Goal: Find specific page/section: Find specific page/section

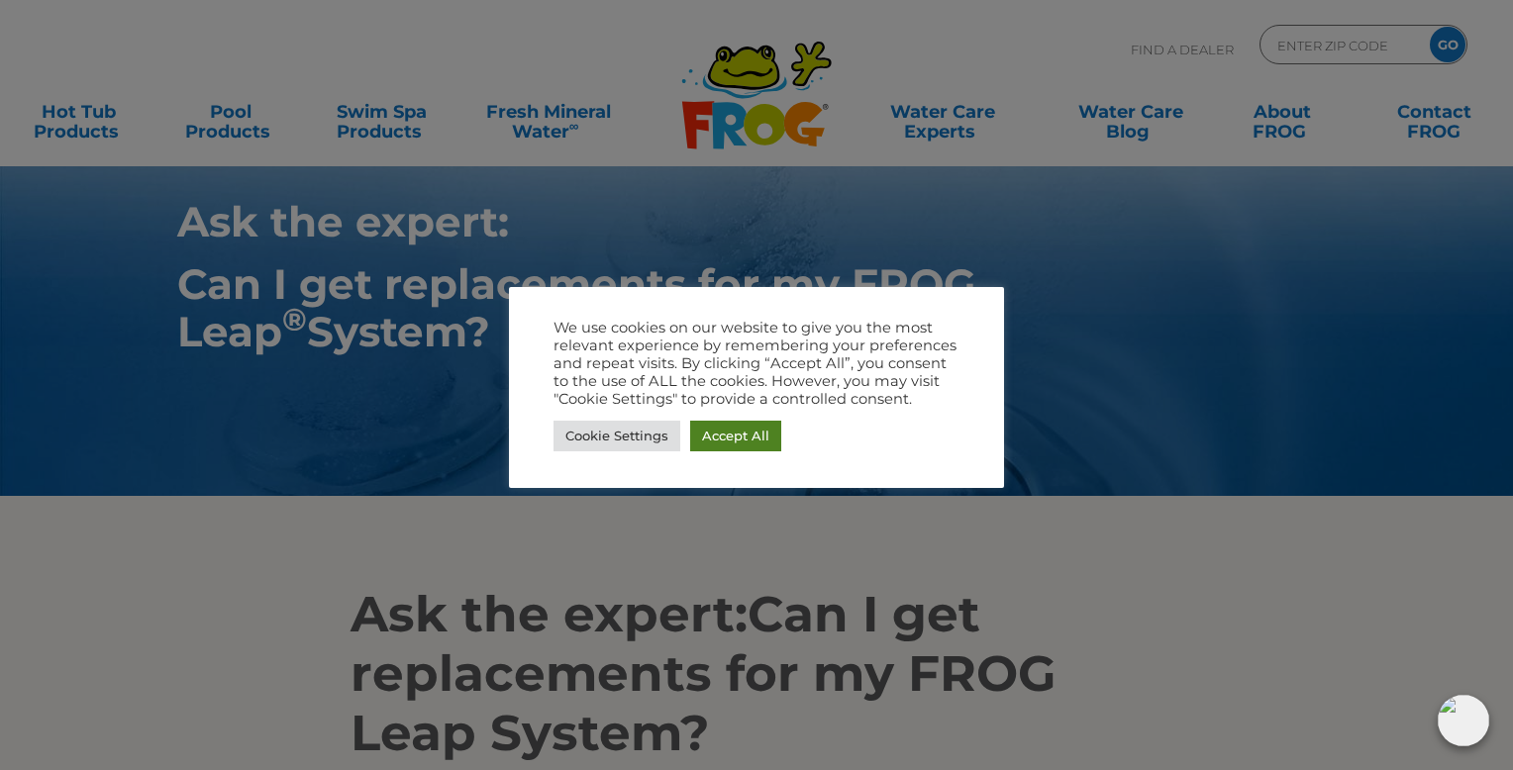
click at [753, 435] on link "Accept All" at bounding box center [735, 436] width 91 height 31
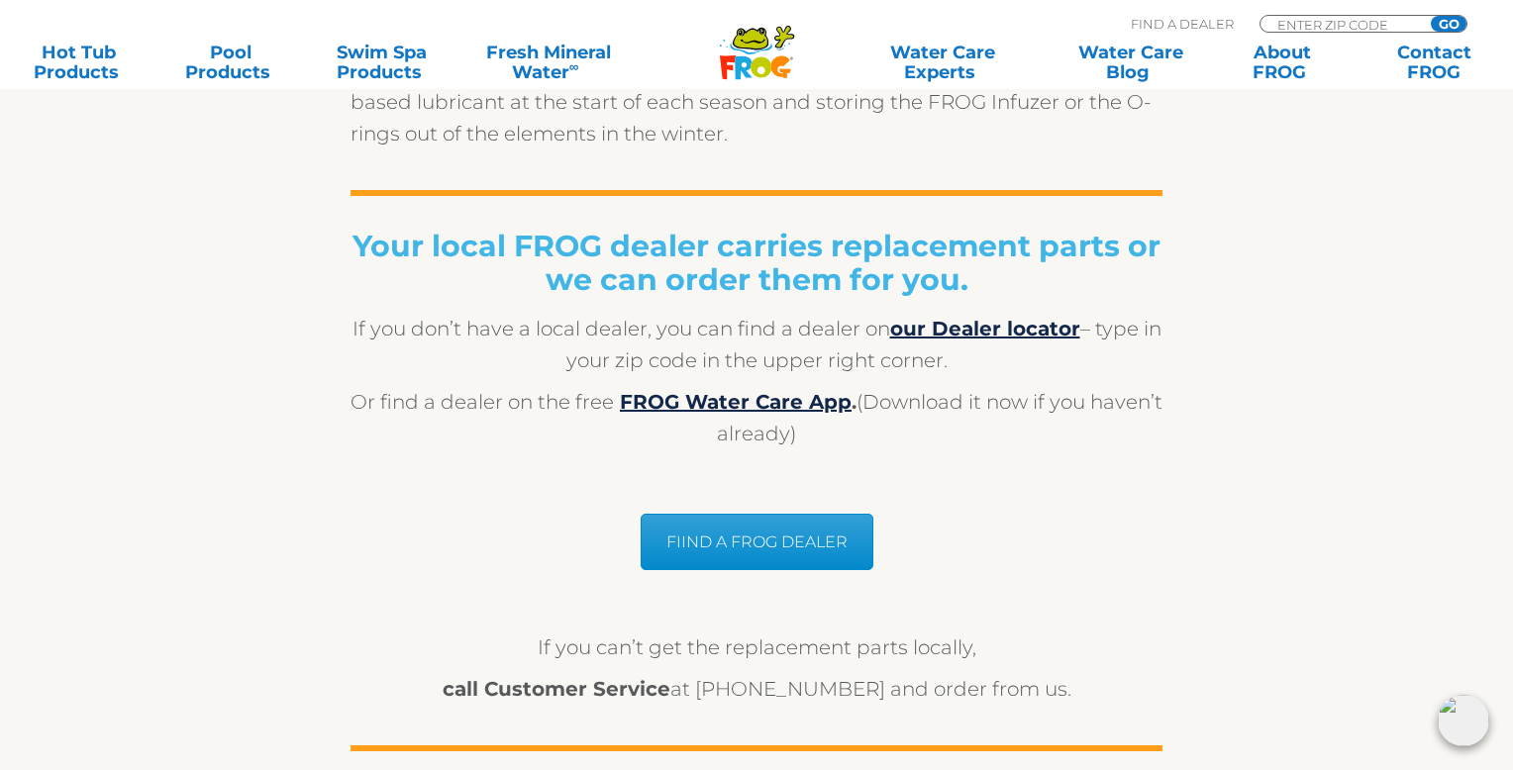
scroll to position [1583, 0]
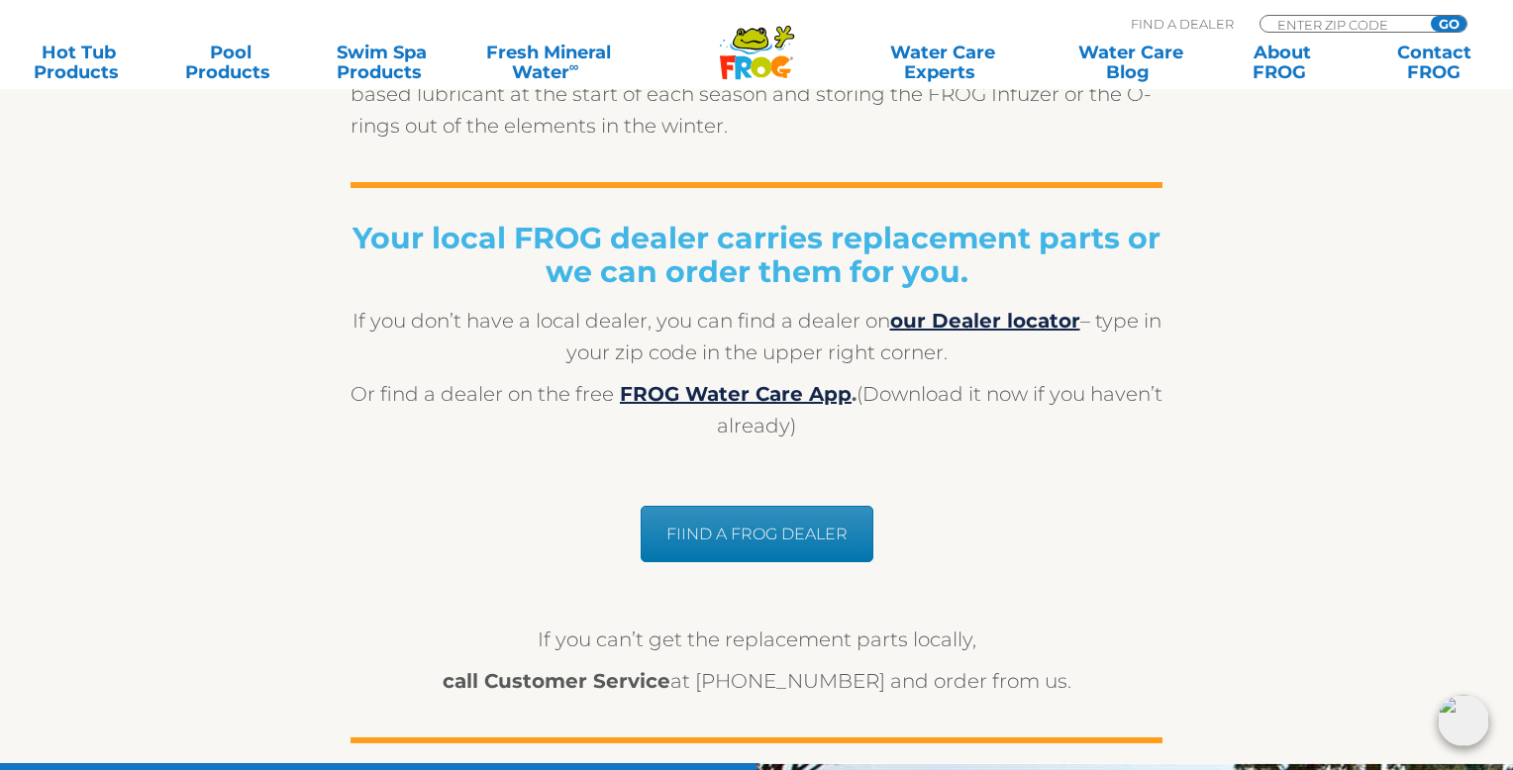
click at [789, 537] on link "FIIND A FROG DEALER" at bounding box center [757, 534] width 233 height 56
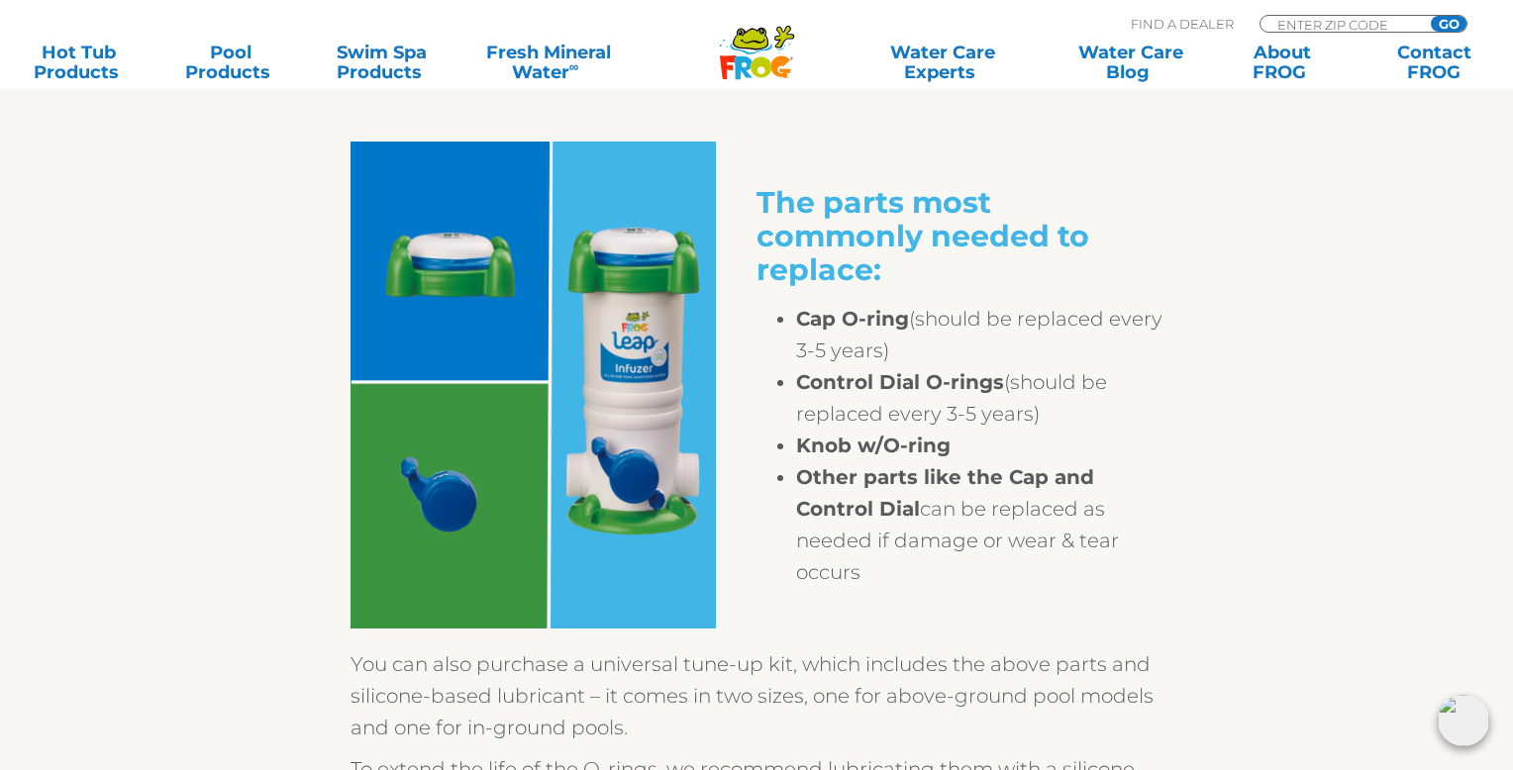
scroll to position [956, 0]
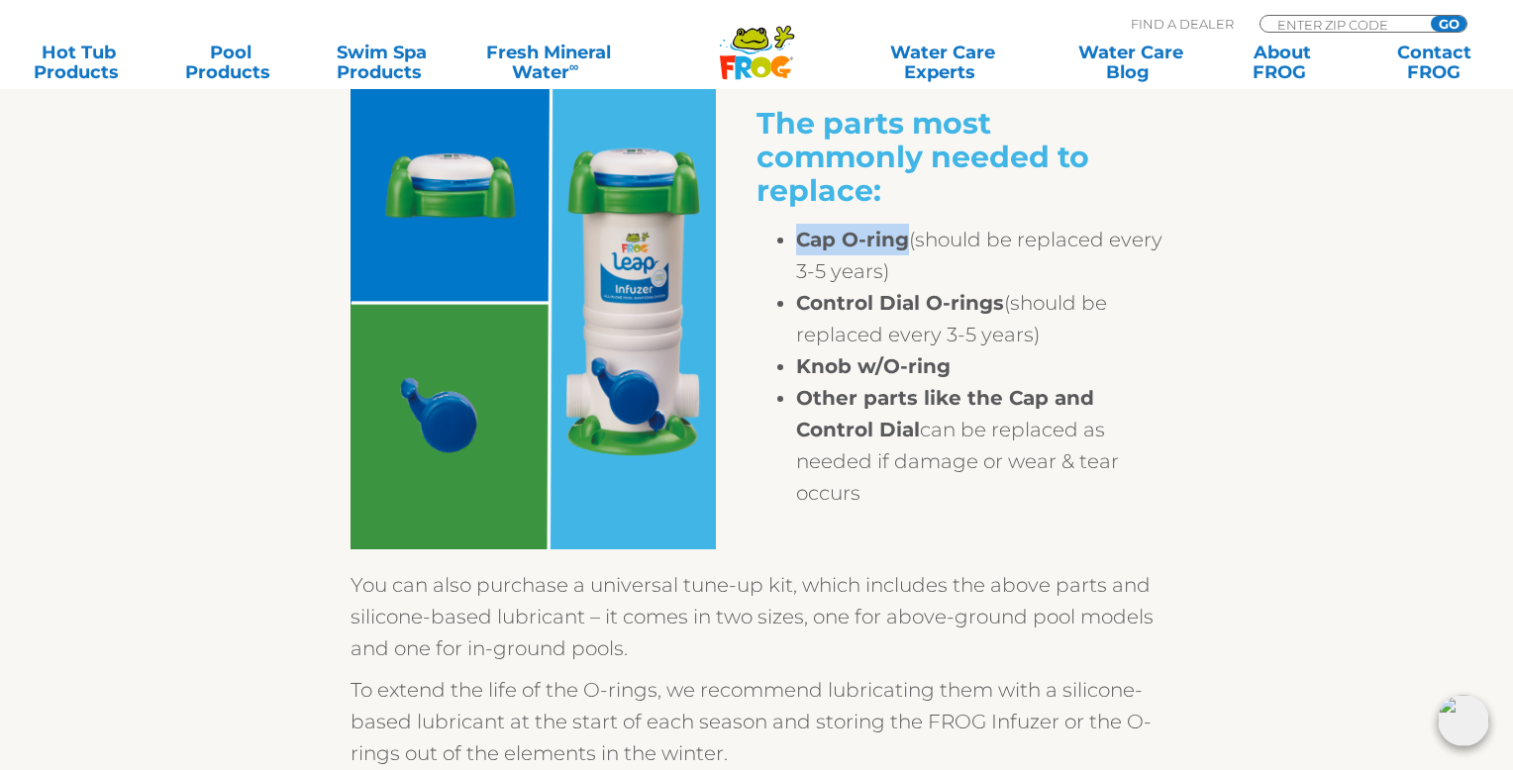
drag, startPoint x: 801, startPoint y: 237, endPoint x: 904, endPoint y: 241, distance: 103.1
click at [904, 241] on strong "Cap O-ring" at bounding box center [852, 240] width 113 height 24
copy strong "Cap O-ring"
click at [1233, 236] on div "The parts most commonly needed to replace: Cap O-ring (should be replaced every…" at bounding box center [757, 554] width 1218 height 1032
click at [251, 292] on div "The parts most commonly needed to replace: Cap O-ring (should be replaced every…" at bounding box center [757, 554] width 1218 height 1032
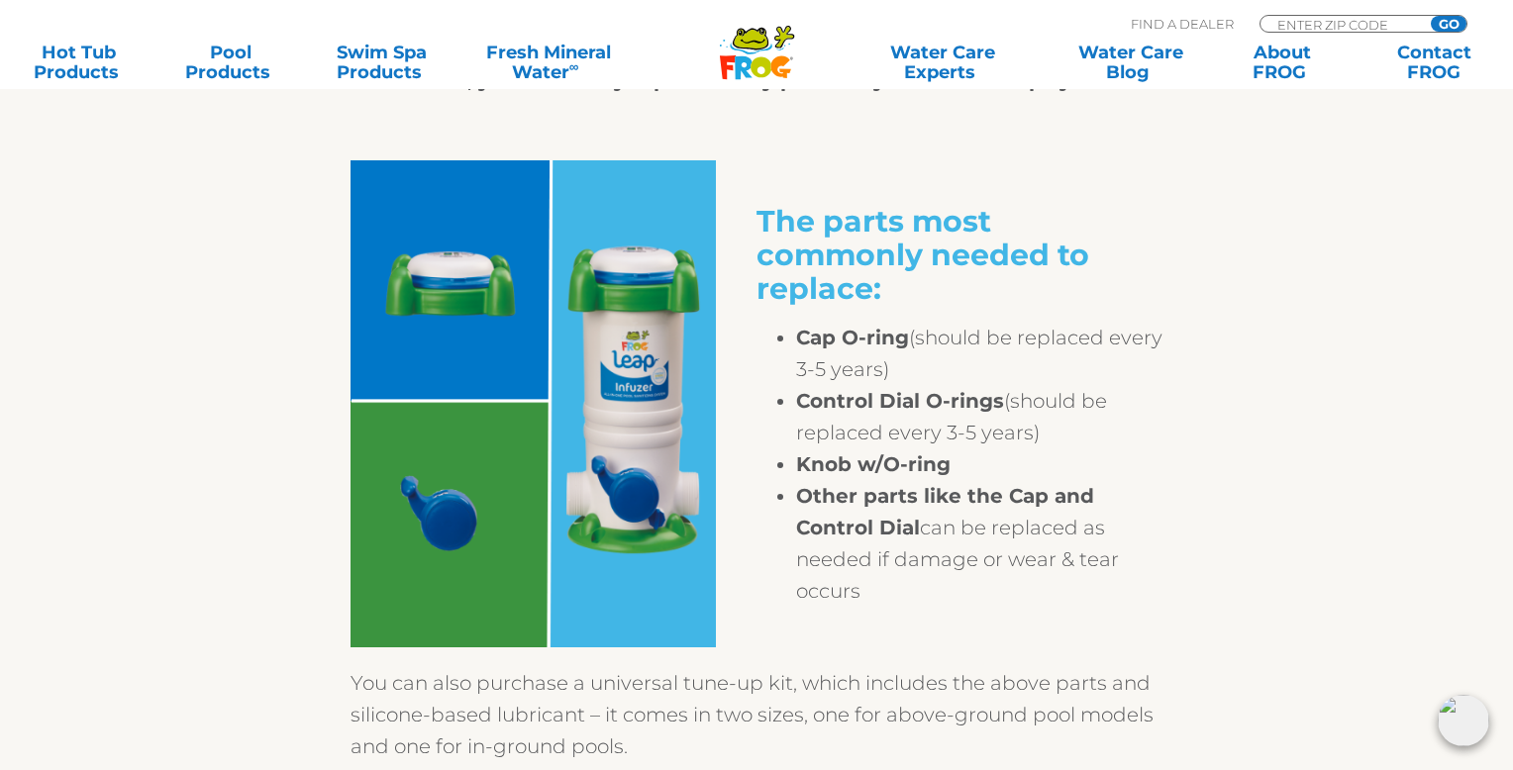
scroll to position [818, 0]
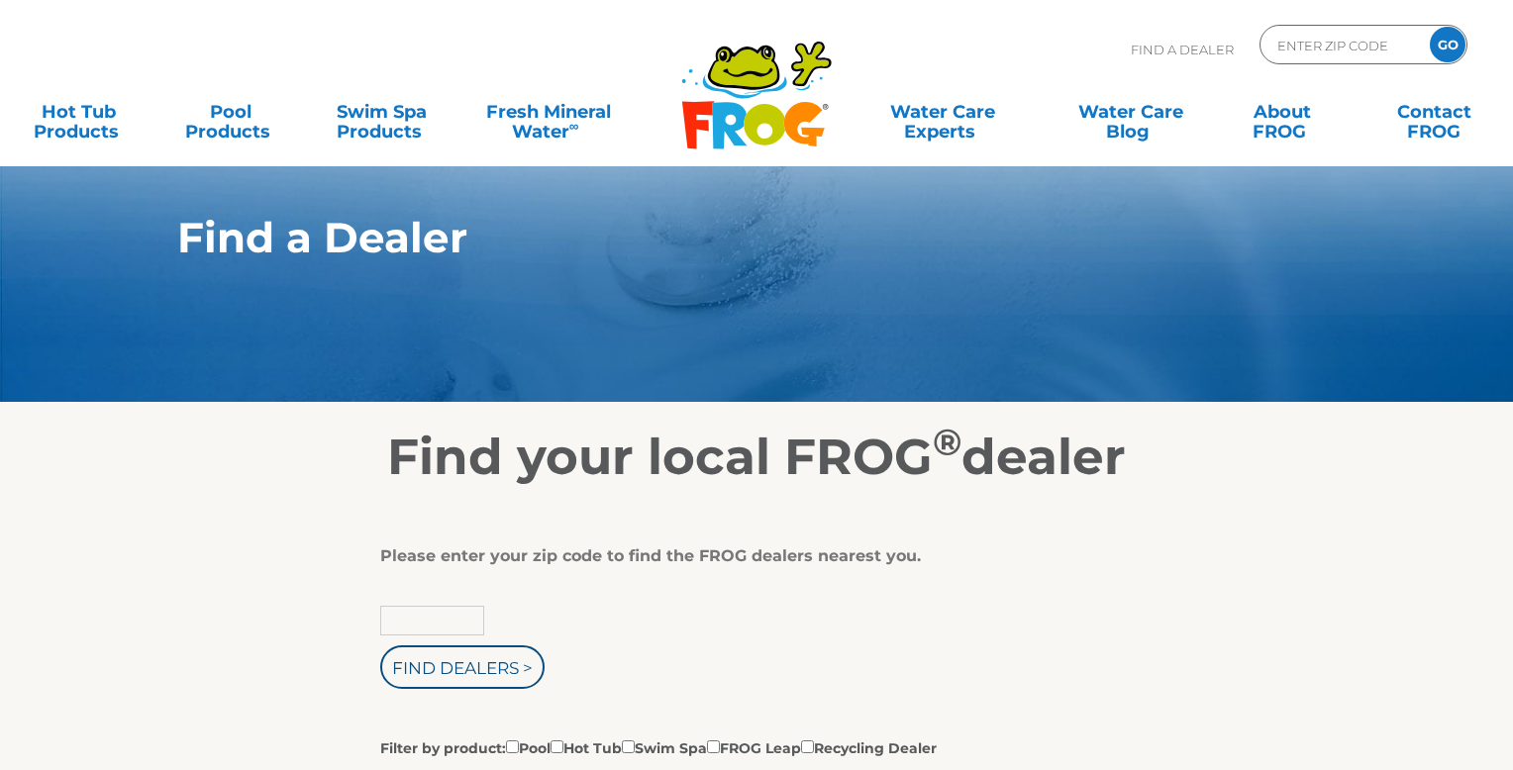
click at [443, 624] on input "text" at bounding box center [432, 621] width 104 height 30
type input "07004"
click at [443, 674] on input "Find Dealers >" at bounding box center [462, 668] width 164 height 44
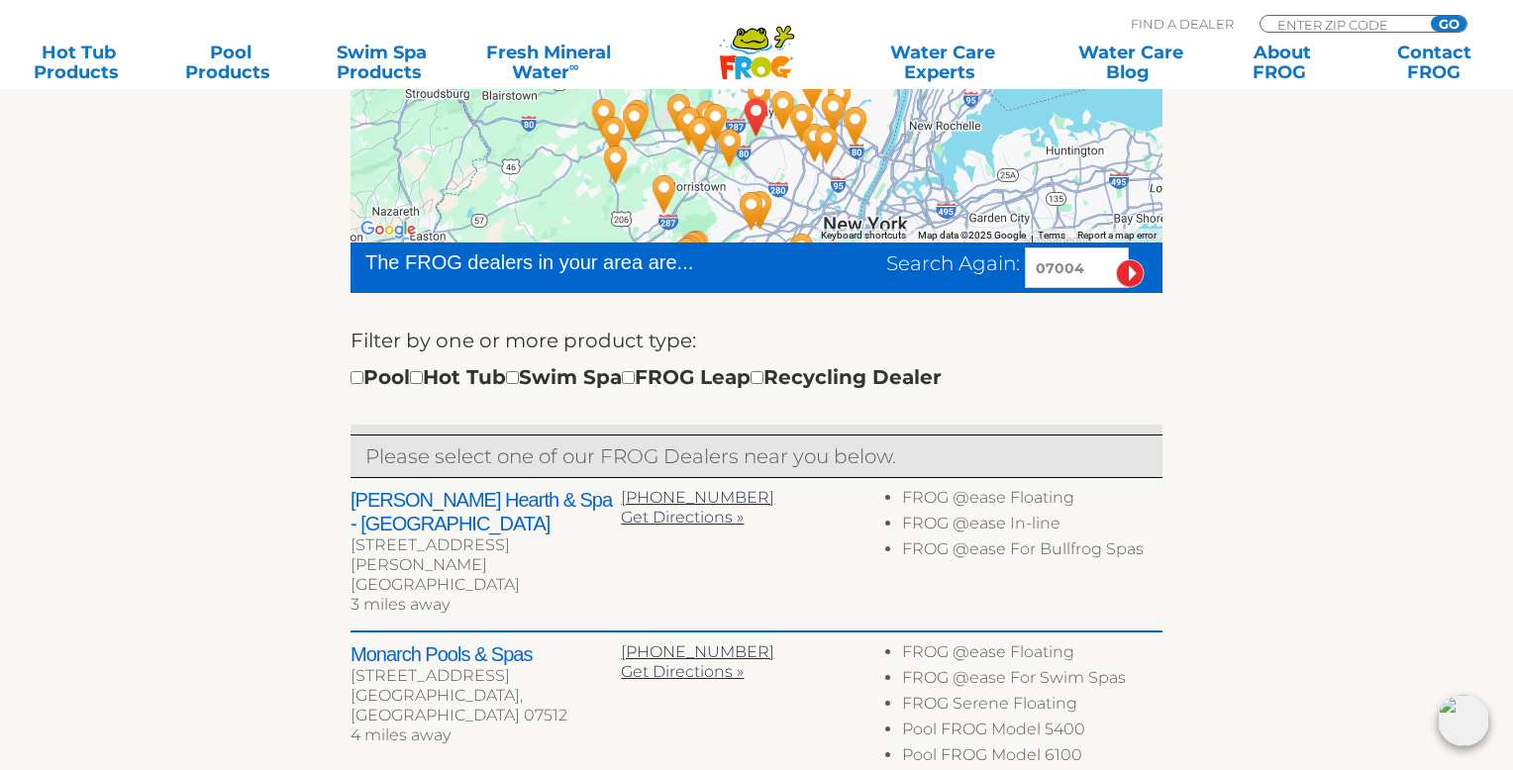
scroll to position [464, 0]
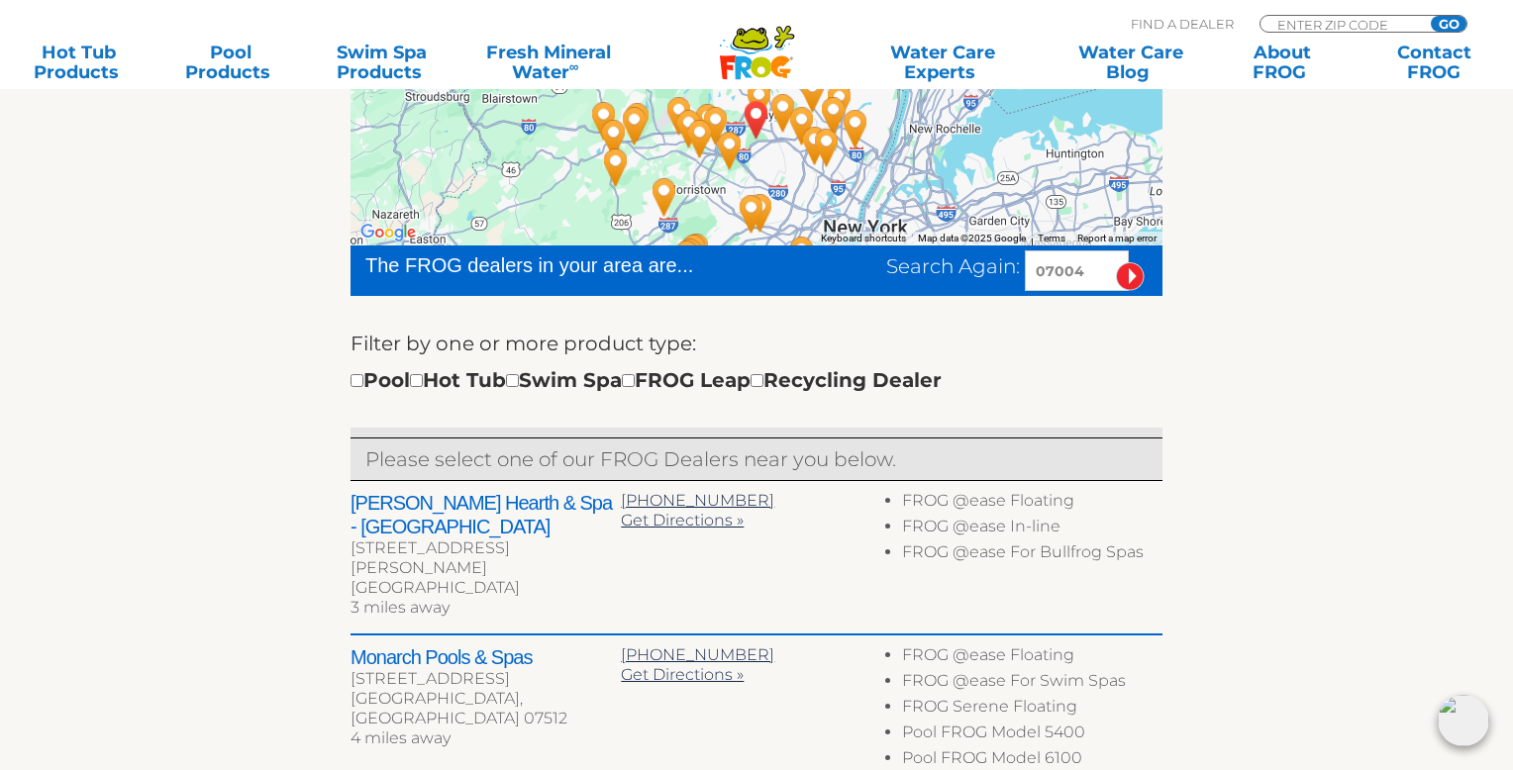
click at [635, 386] on input "checkbox" at bounding box center [628, 380] width 13 height 13
checkbox input "true"
